Goal: Information Seeking & Learning: Check status

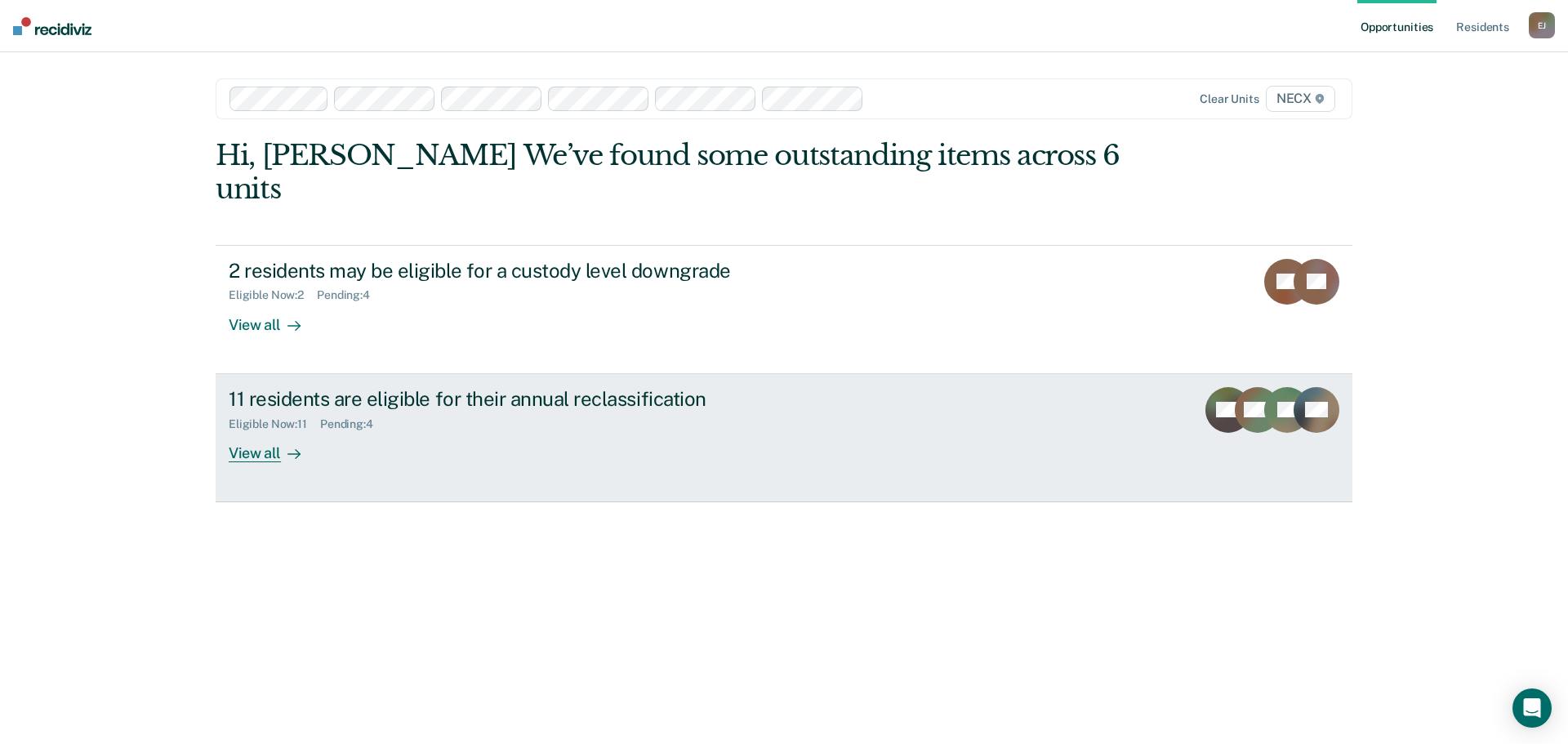
click at [674, 411] on div "Eligible Now : 11 Pending : 4" at bounding box center [515, 422] width 573 height 20
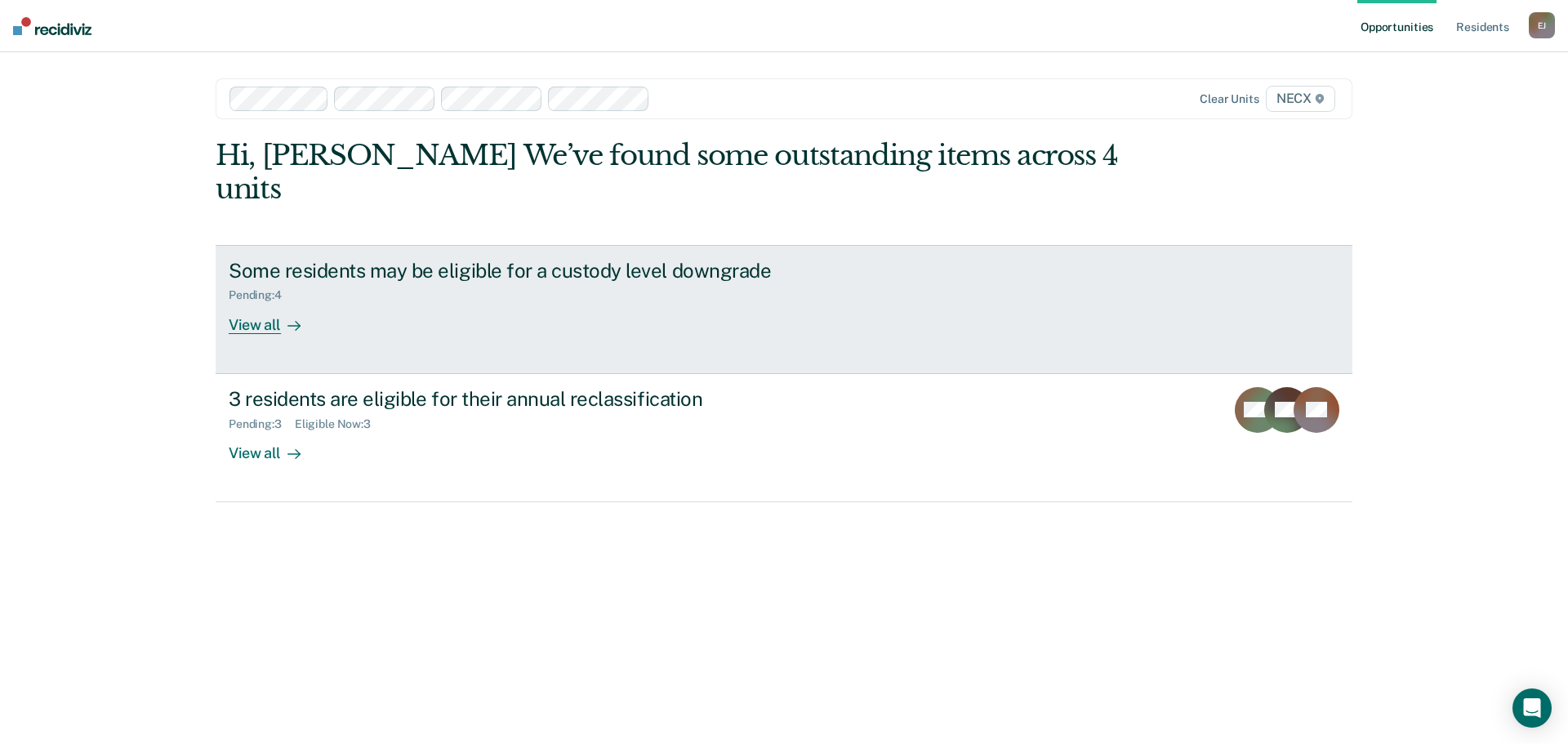
click at [446, 282] on div "Pending : 4" at bounding box center [515, 292] width 573 height 20
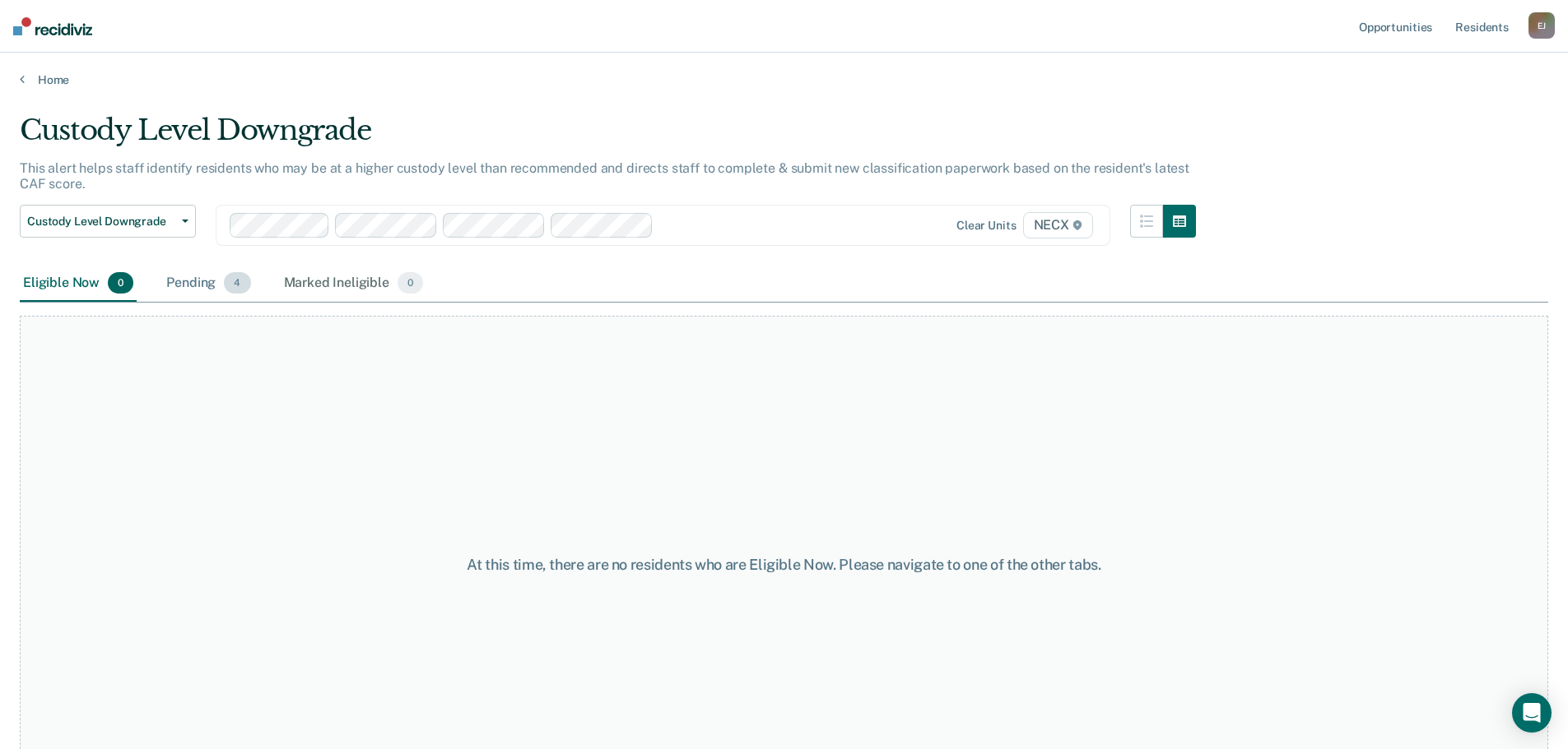
click at [203, 286] on div "Pending 4" at bounding box center [208, 284] width 91 height 36
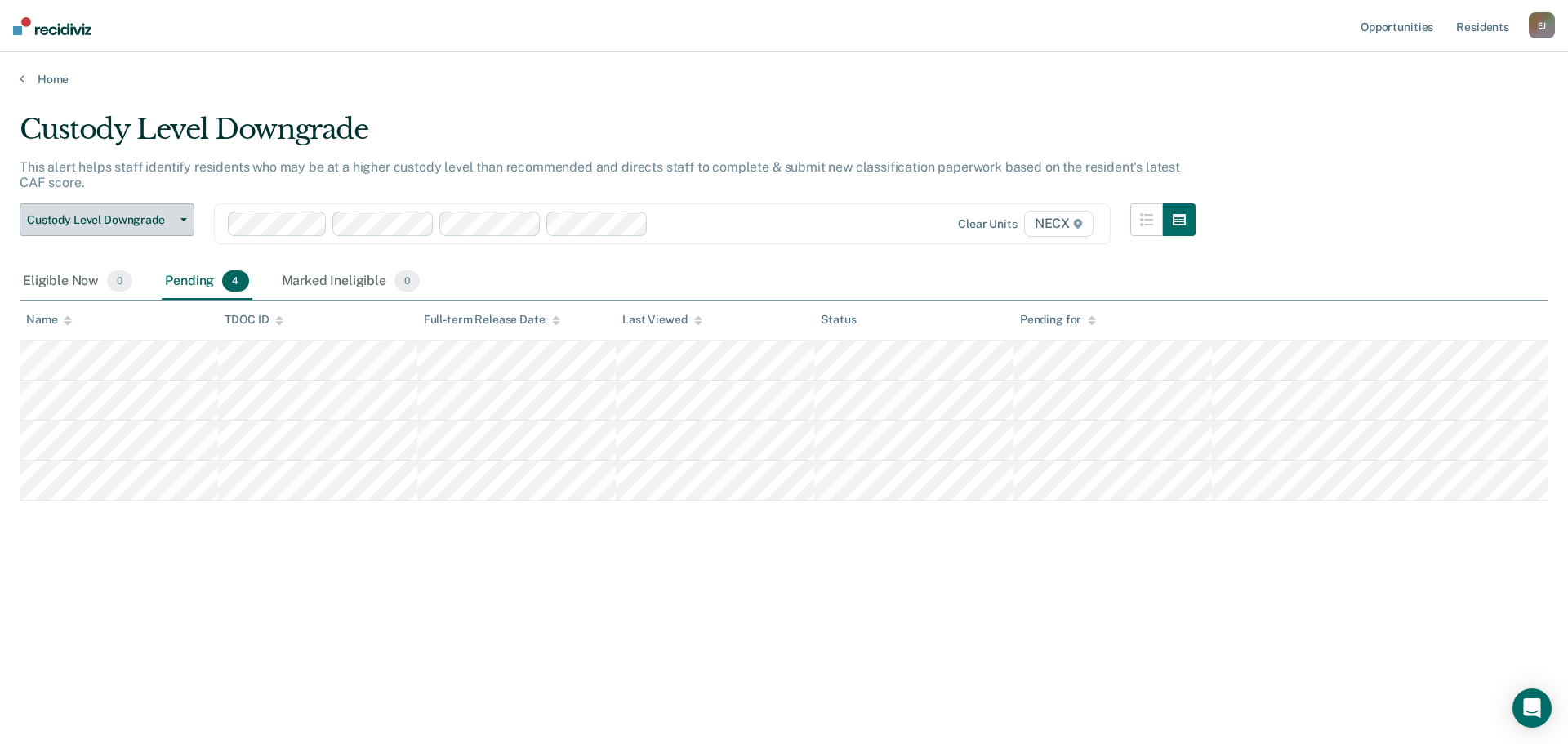
click at [133, 216] on span "Custody Level Downgrade" at bounding box center [100, 220] width 147 height 14
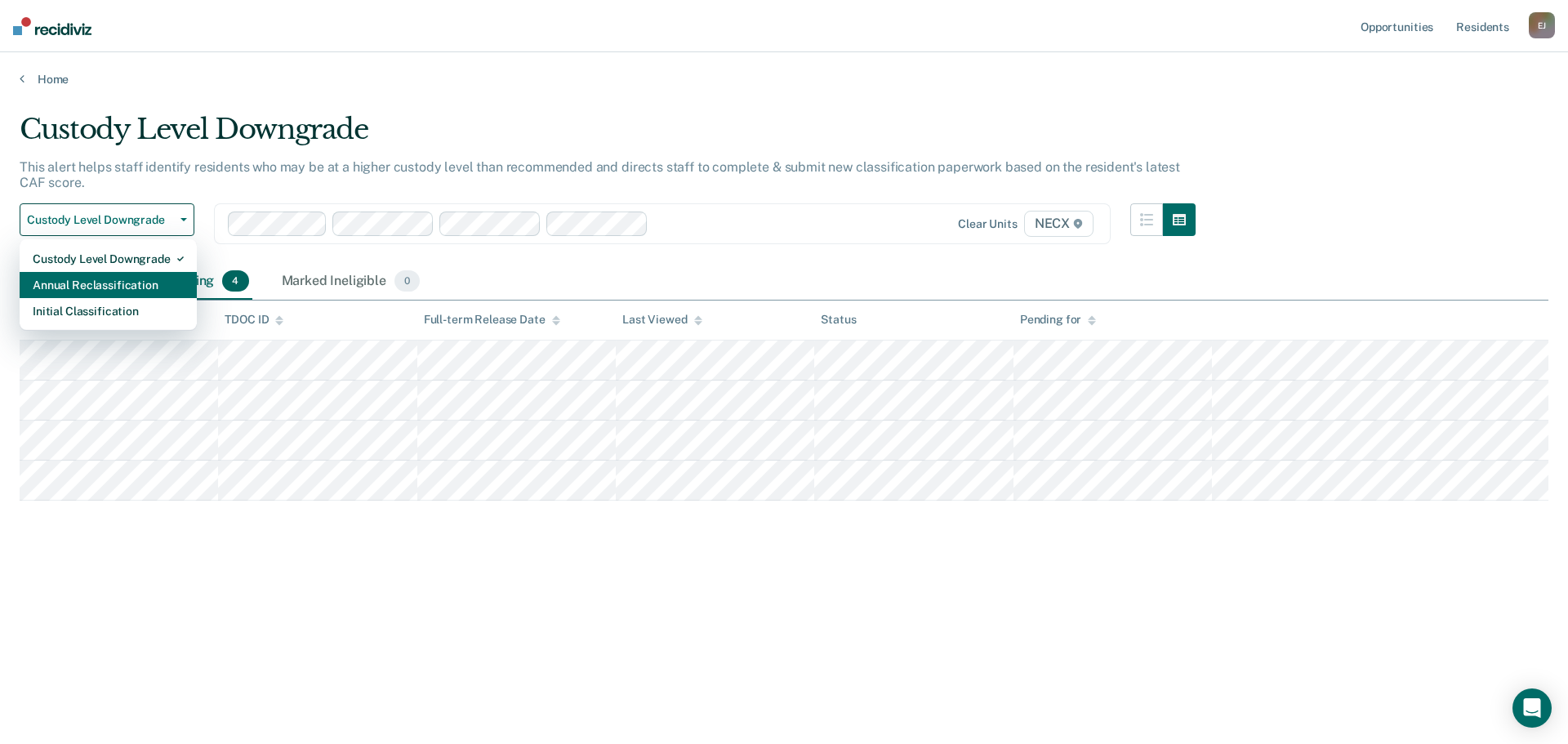
click at [127, 282] on div "Annual Reclassification" at bounding box center [107, 285] width 151 height 26
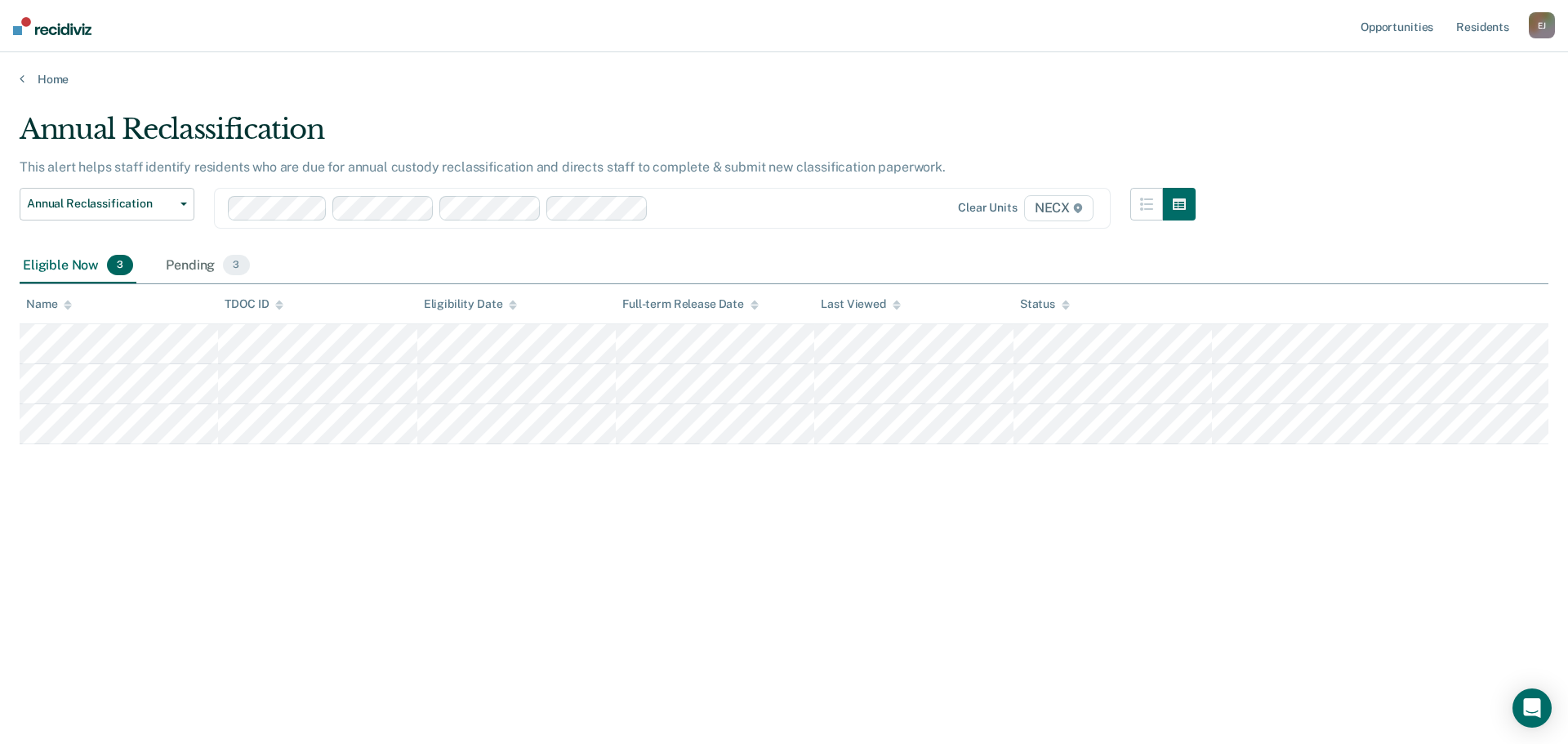
click at [860, 197] on div "Clear units NECX" at bounding box center [966, 208] width 260 height 26
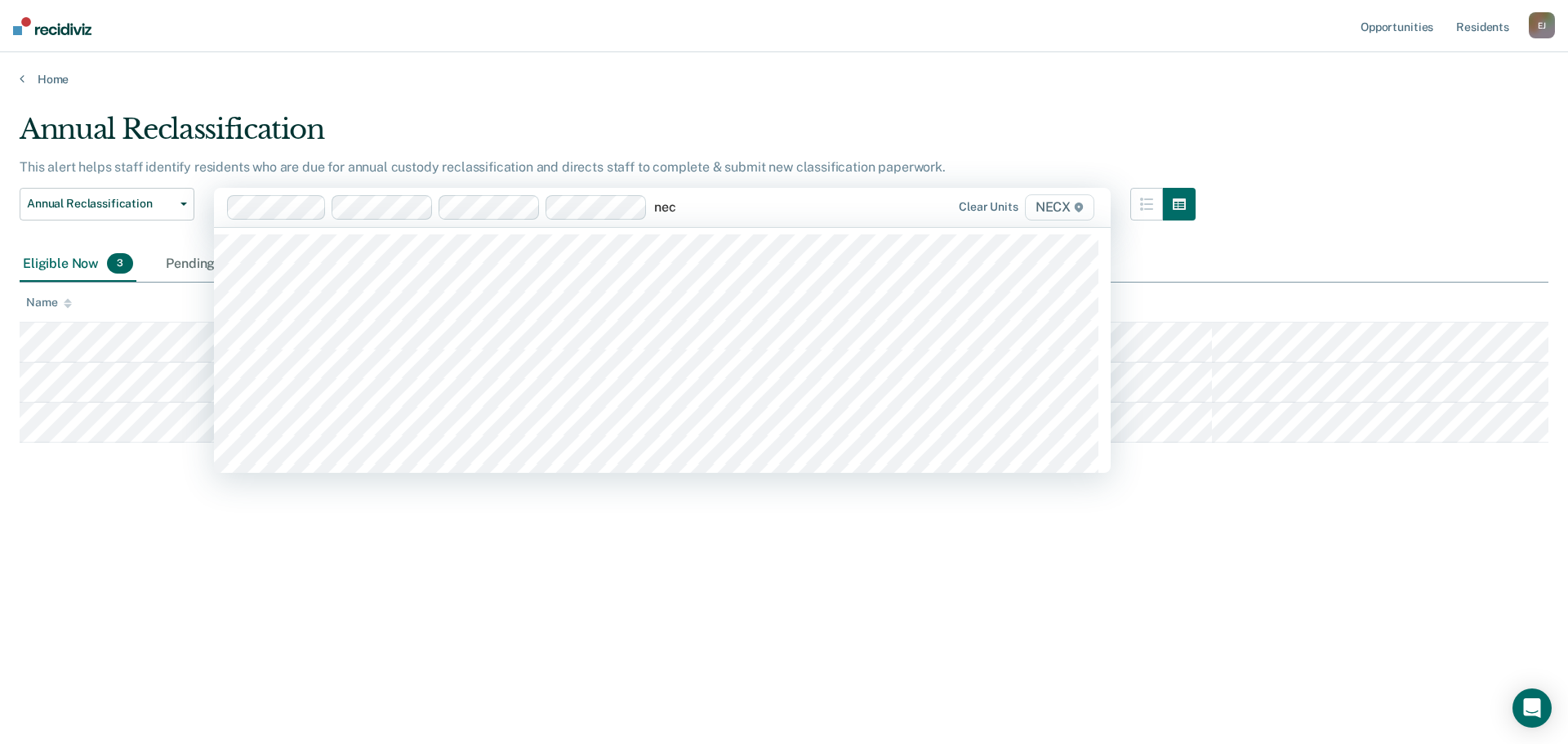
type input "necx"
